Goal: Connect with others: Establish contact or relationships with other users

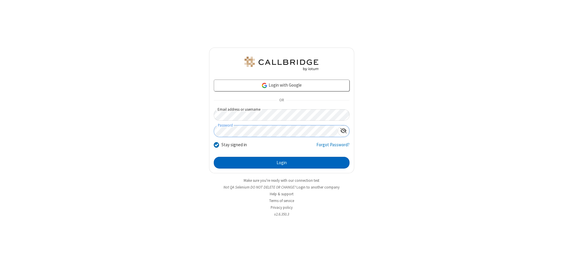
click at [282, 163] on button "Login" at bounding box center [282, 163] width 136 height 12
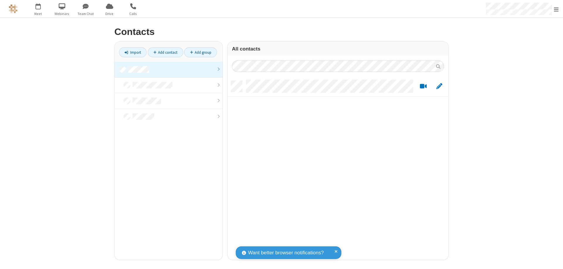
scroll to position [179, 217]
click at [169, 69] on link at bounding box center [169, 70] width 108 height 16
click at [165, 52] on link "Add contact" at bounding box center [166, 52] width 36 height 10
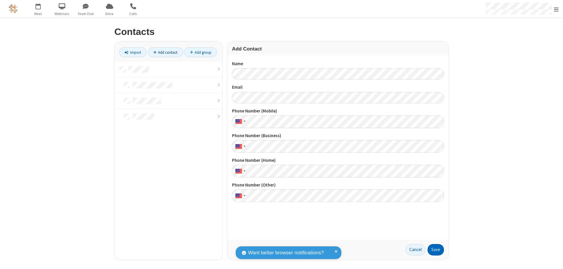
click at [436, 249] on button "Save" at bounding box center [436, 250] width 16 height 12
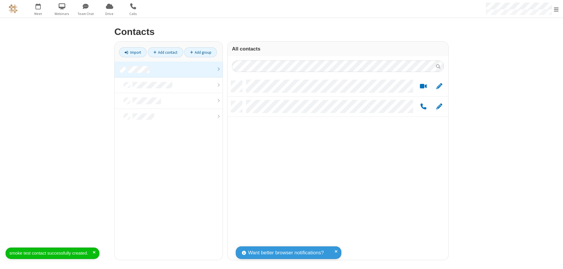
scroll to position [179, 217]
click at [165, 52] on link "Add contact" at bounding box center [166, 52] width 36 height 10
